Goal: Task Accomplishment & Management: Use online tool/utility

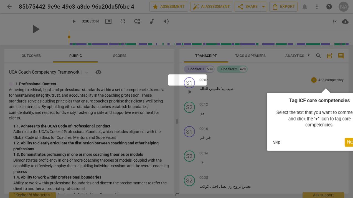
scroll to position [0, 22]
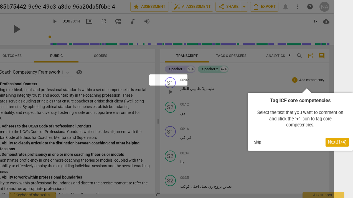
click at [328, 139] on span "Next ( 1 / 4 )" at bounding box center [337, 141] width 19 height 5
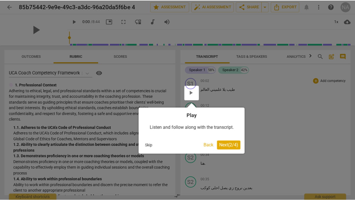
scroll to position [0, 0]
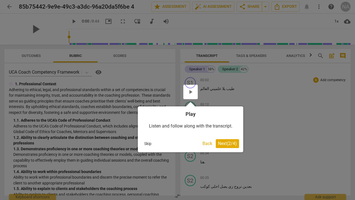
click at [233, 143] on span "Next ( 2 / 4 )" at bounding box center [227, 143] width 19 height 5
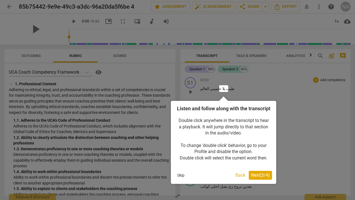
click at [264, 177] on button "Next ( 3 / 4 )" at bounding box center [260, 174] width 23 height 9
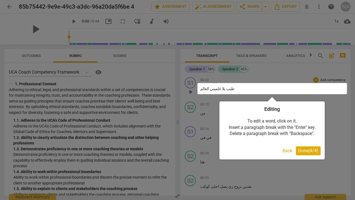
click at [304, 146] on button "Done ( 4 / 4 )" at bounding box center [308, 150] width 25 height 9
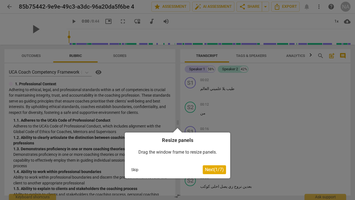
click at [208, 168] on span "Next ( 1 / 7 )" at bounding box center [214, 169] width 19 height 5
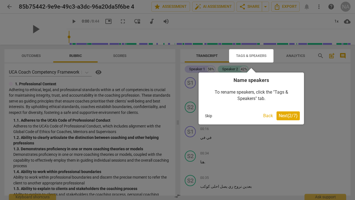
click at [295, 109] on div "Name speakers To rename speakers, click the "Tags & Speakers" tab. Skip Back Ne…" at bounding box center [250, 98] width 105 height 52
click at [290, 116] on span "Next ( 2 / 7 )" at bounding box center [288, 115] width 19 height 5
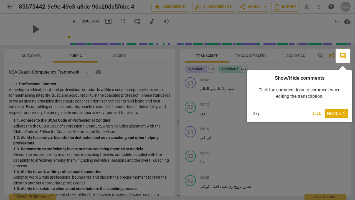
click at [328, 112] on span "Next ( 3 / 7 )" at bounding box center [336, 113] width 19 height 5
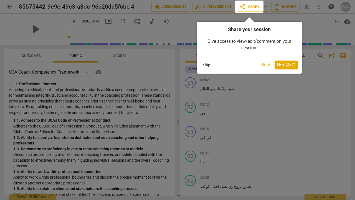
click at [282, 64] on span "Next ( 4 / 7 )" at bounding box center [286, 64] width 19 height 5
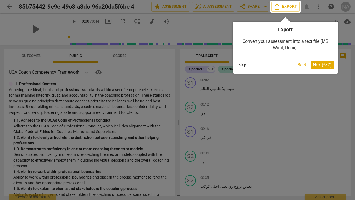
click at [320, 64] on span "Next ( 5 / 7 )" at bounding box center [322, 64] width 19 height 5
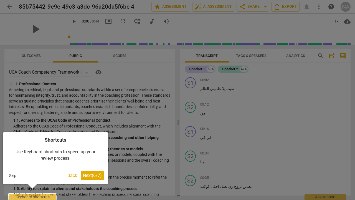
click at [96, 177] on span "Next ( 6 / 7 )" at bounding box center [92, 174] width 19 height 5
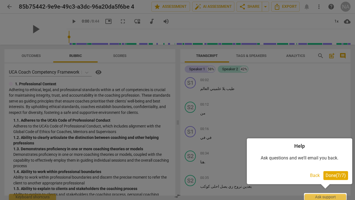
click at [331, 177] on span "Done ( 7 / 7 )" at bounding box center [335, 174] width 20 height 5
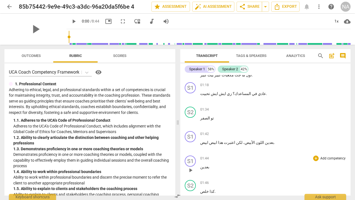
scroll to position [142, 0]
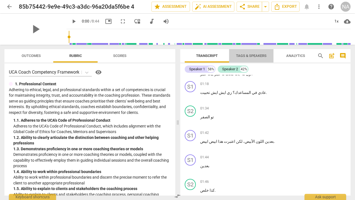
click at [248, 58] on span "Tags & Speakers" at bounding box center [251, 55] width 44 height 7
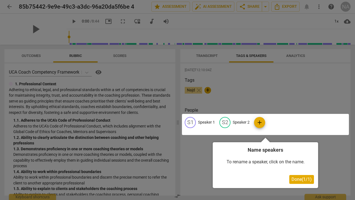
drag, startPoint x: 208, startPoint y: 58, endPoint x: 210, endPoint y: 67, distance: 8.2
click at [210, 71] on div at bounding box center [177, 100] width 355 height 200
click at [212, 56] on div at bounding box center [177, 100] width 355 height 200
click at [242, 102] on div at bounding box center [177, 100] width 355 height 200
click at [241, 127] on div at bounding box center [265, 124] width 167 height 21
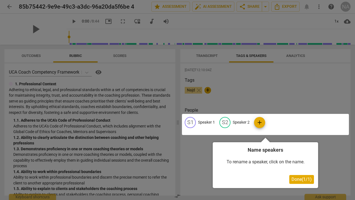
click at [302, 178] on span "Done ( 1 / 1 )" at bounding box center [301, 178] width 20 height 5
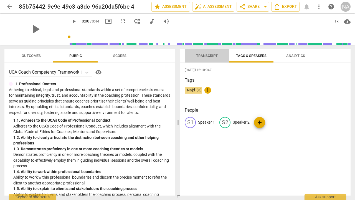
click at [203, 59] on button "Transcript" at bounding box center [207, 55] width 44 height 13
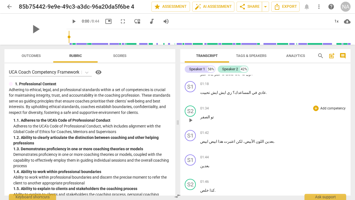
scroll to position [0, 0]
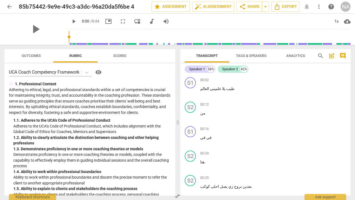
click at [237, 58] on span "Tags & Speakers" at bounding box center [251, 55] width 44 height 7
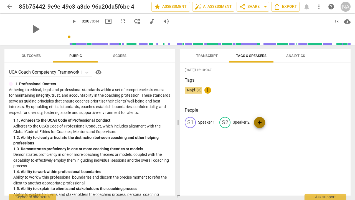
click at [259, 121] on span "add" at bounding box center [259, 122] width 7 height 7
click at [313, 122] on span "delete" at bounding box center [315, 122] width 6 height 6
click at [193, 123] on span "edit" at bounding box center [190, 122] width 7 height 7
type input "الاخصائية"
click at [277, 119] on p "Speaker 2" at bounding box center [277, 122] width 17 height 6
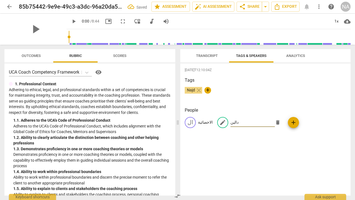
type input "دالين"
click at [285, 134] on div "People ال الاخصائية edit دالين delete add" at bounding box center [265, 122] width 161 height 30
click at [209, 52] on span "Transcript" at bounding box center [206, 55] width 35 height 7
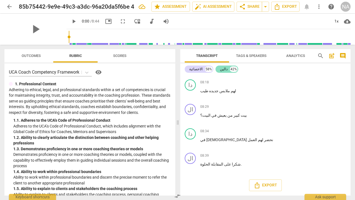
click at [221, 70] on div "دالين" at bounding box center [224, 69] width 8 height 6
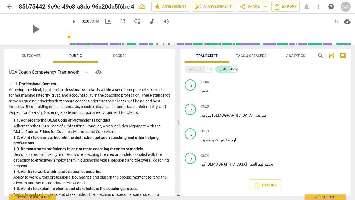
click at [245, 57] on span "Tags & Speakers" at bounding box center [251, 55] width 30 height 4
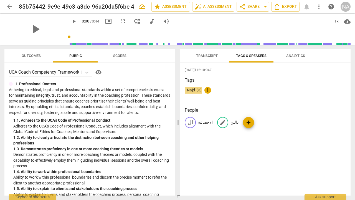
click at [230, 121] on p "دالين" at bounding box center [234, 122] width 8 height 6
type input "رند"
click at [205, 63] on div "[DATE]T12:10:04Z Tags Najd close + People ال الاخصائية رن رند add" at bounding box center [265, 129] width 170 height 132
click at [205, 57] on span "Transcript" at bounding box center [207, 55] width 22 height 4
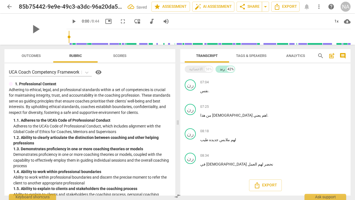
click at [32, 51] on button "Outcomes" at bounding box center [31, 55] width 44 height 13
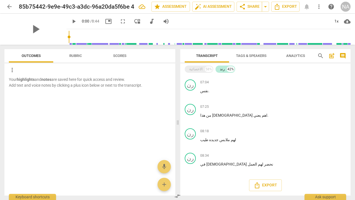
click at [89, 54] on span "Rubric" at bounding box center [75, 55] width 44 height 7
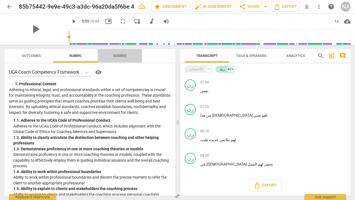
click at [138, 55] on span "Scores" at bounding box center [120, 55] width 44 height 7
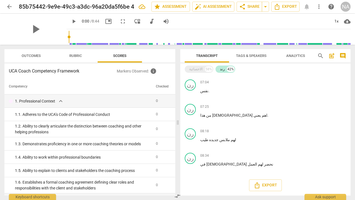
click at [207, 55] on span "Transcript" at bounding box center [207, 55] width 22 height 4
click at [205, 68] on div "58%" at bounding box center [208, 69] width 7 height 6
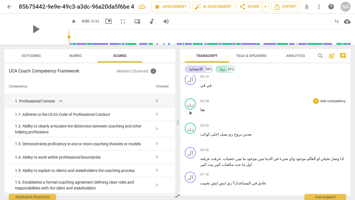
scroll to position [167, 0]
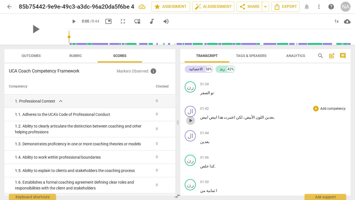
click at [190, 119] on span "play_arrow" at bounding box center [190, 120] width 7 height 7
click at [35, 29] on span "pause" at bounding box center [35, 29] width 14 height 14
click at [192, 118] on span "play_arrow" at bounding box center [190, 120] width 7 height 7
click at [192, 118] on span "pause" at bounding box center [190, 120] width 7 height 7
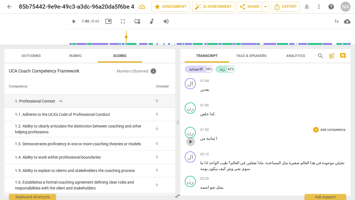
click at [193, 141] on span "play_arrow" at bounding box center [190, 141] width 7 height 7
click at [192, 140] on span "pause" at bounding box center [190, 141] width 7 height 7
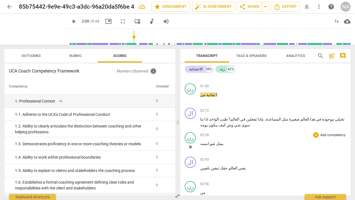
scroll to position [301, 0]
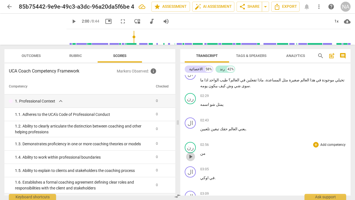
click at [194, 157] on span "play_arrow" at bounding box center [190, 156] width 7 height 7
click at [192, 156] on span "pause" at bounding box center [190, 156] width 7 height 7
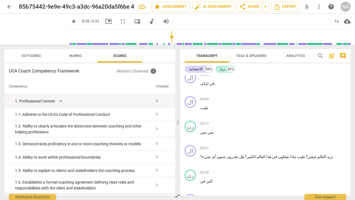
scroll to position [438, 0]
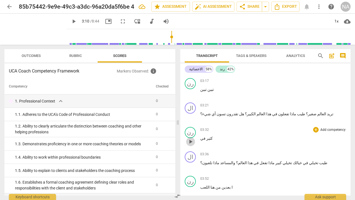
click at [193, 141] on span "play_arrow" at bounding box center [190, 141] width 7 height 7
click at [193, 140] on span "pause" at bounding box center [190, 141] width 7 height 7
click at [193, 141] on span "play_arrow" at bounding box center [190, 141] width 7 height 7
click at [193, 141] on span "pause" at bounding box center [190, 141] width 7 height 7
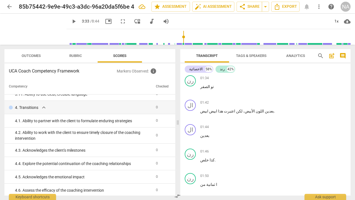
scroll to position [0, 0]
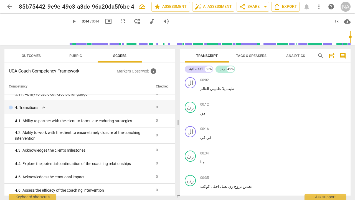
drag, startPoint x: 182, startPoint y: 35, endPoint x: 354, endPoint y: 46, distance: 172.2
type input "524"
click at [353, 46] on div "arrow_back 85b75442-9e9e-49c3-a3dc-96a20da5f6be 4 edit star Assessment auto_fix…" at bounding box center [177, 100] width 355 height 200
